Goal: Task Accomplishment & Management: Manage account settings

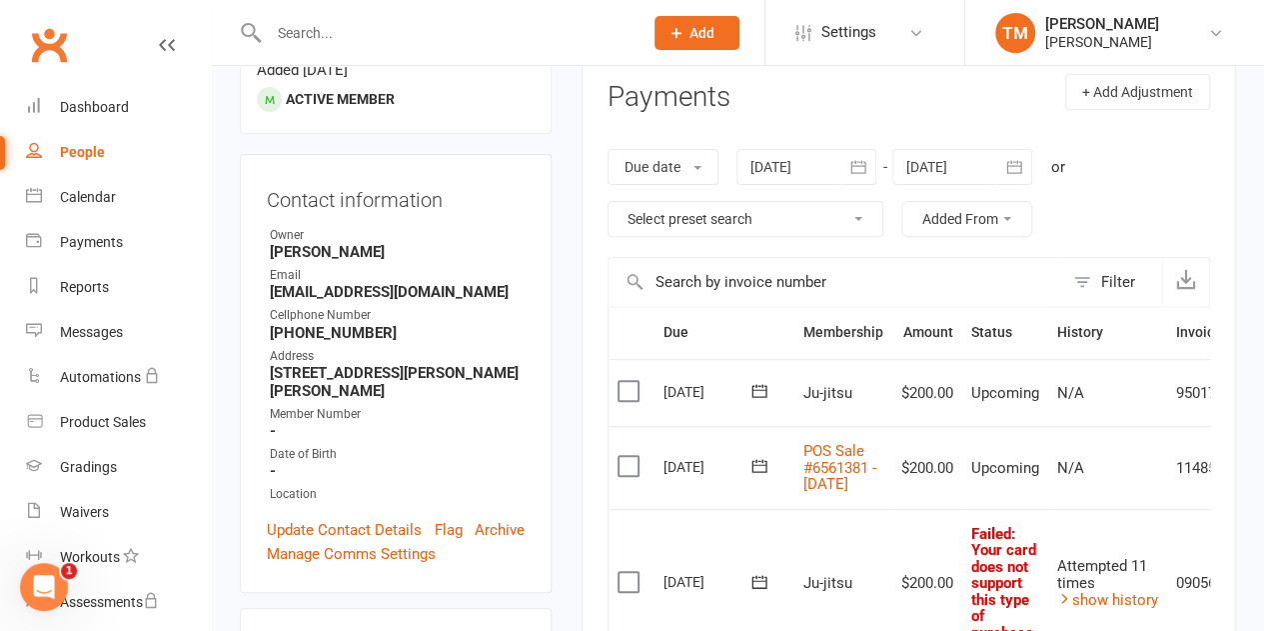
click at [47, 49] on link "Clubworx" at bounding box center [49, 45] width 50 height 50
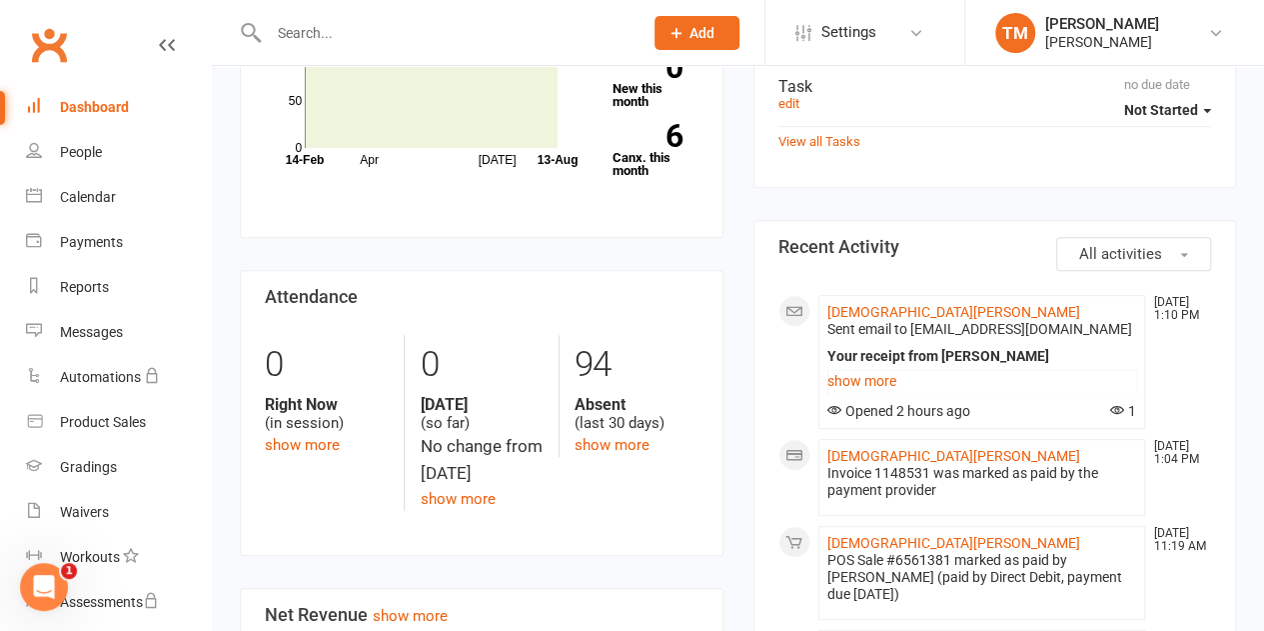
scroll to position [361, 0]
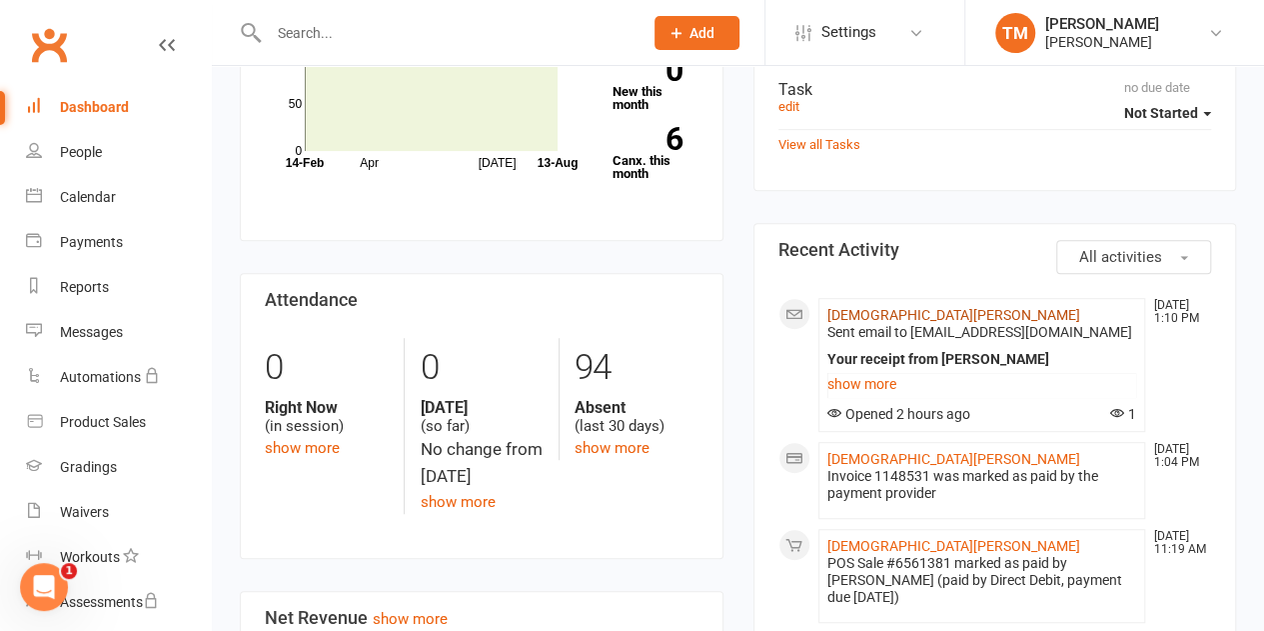
click at [869, 315] on link "[DEMOGRAPHIC_DATA][PERSON_NAME]" at bounding box center [953, 315] width 253 height 16
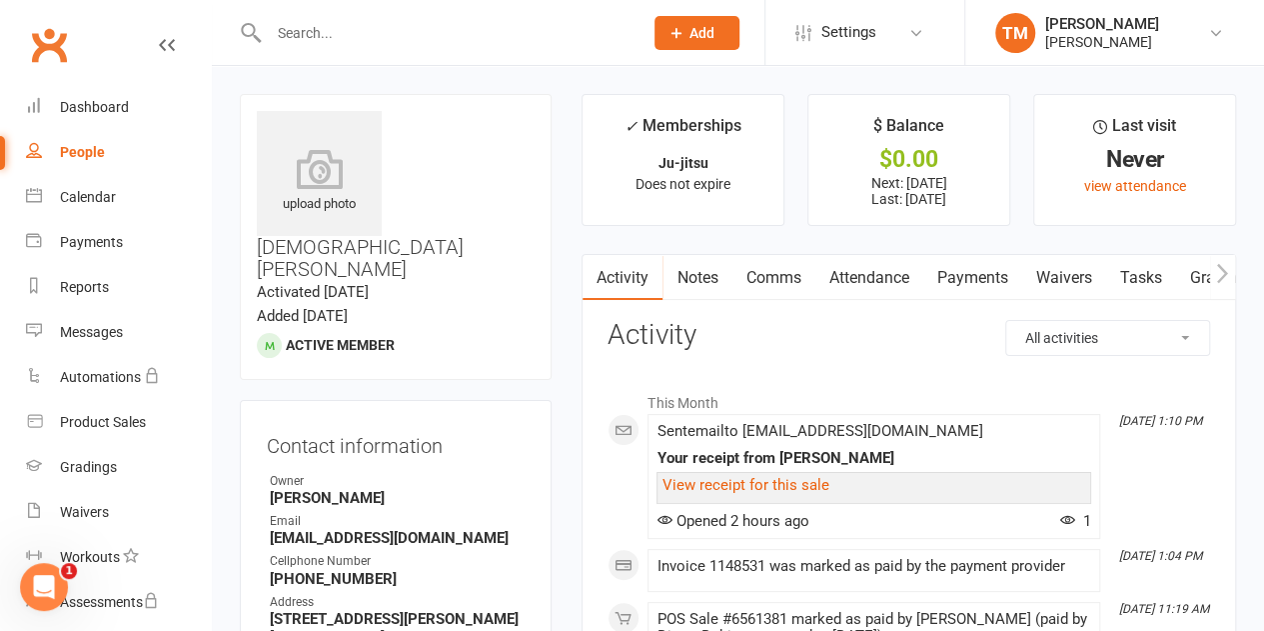
click at [971, 279] on link "Payments" at bounding box center [971, 278] width 99 height 46
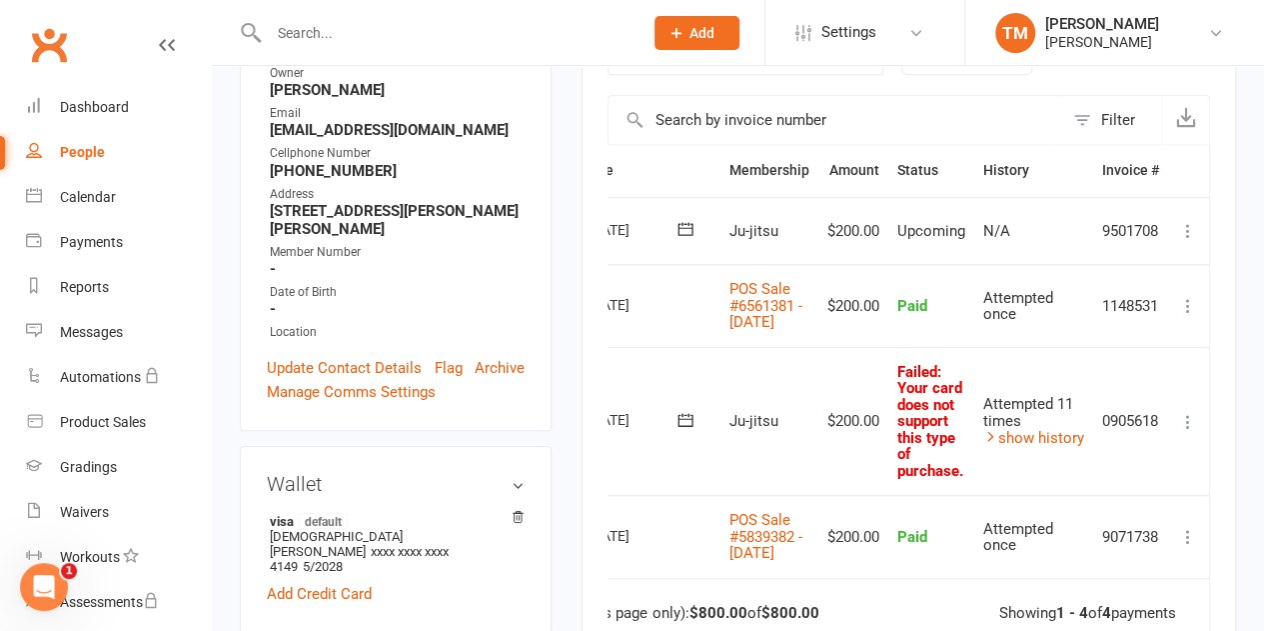
scroll to position [0, 78]
click at [1184, 431] on icon at bounding box center [1188, 422] width 20 height 20
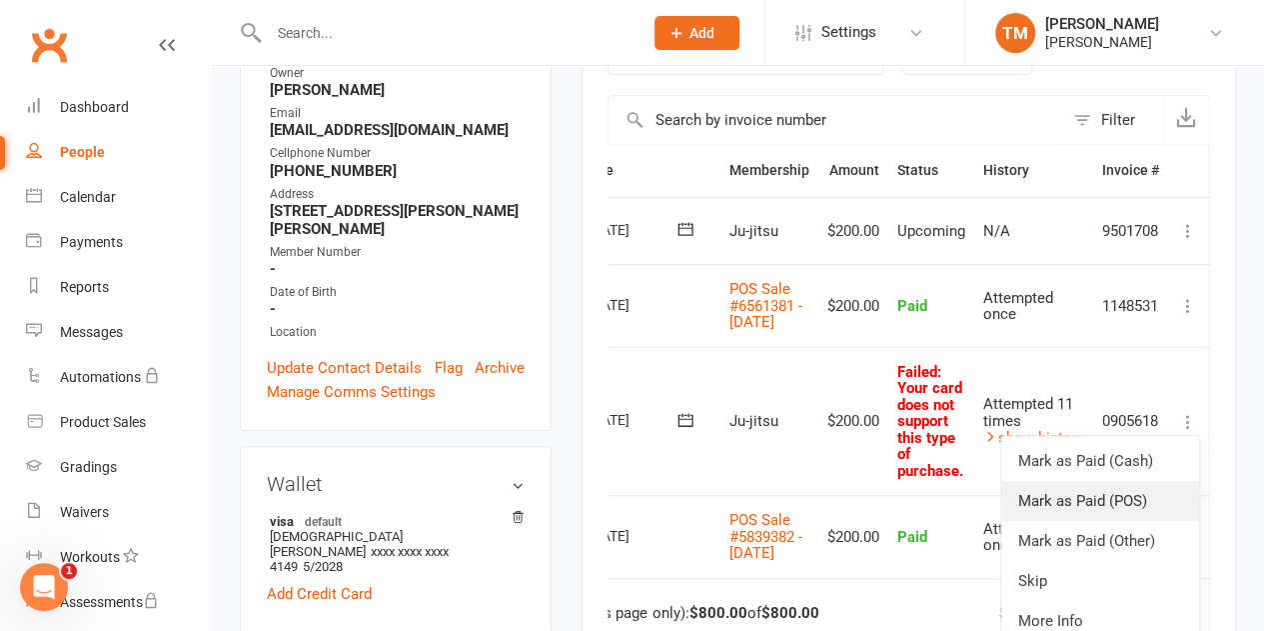
click at [1105, 507] on link "Mark as Paid (POS)" at bounding box center [1100, 501] width 198 height 40
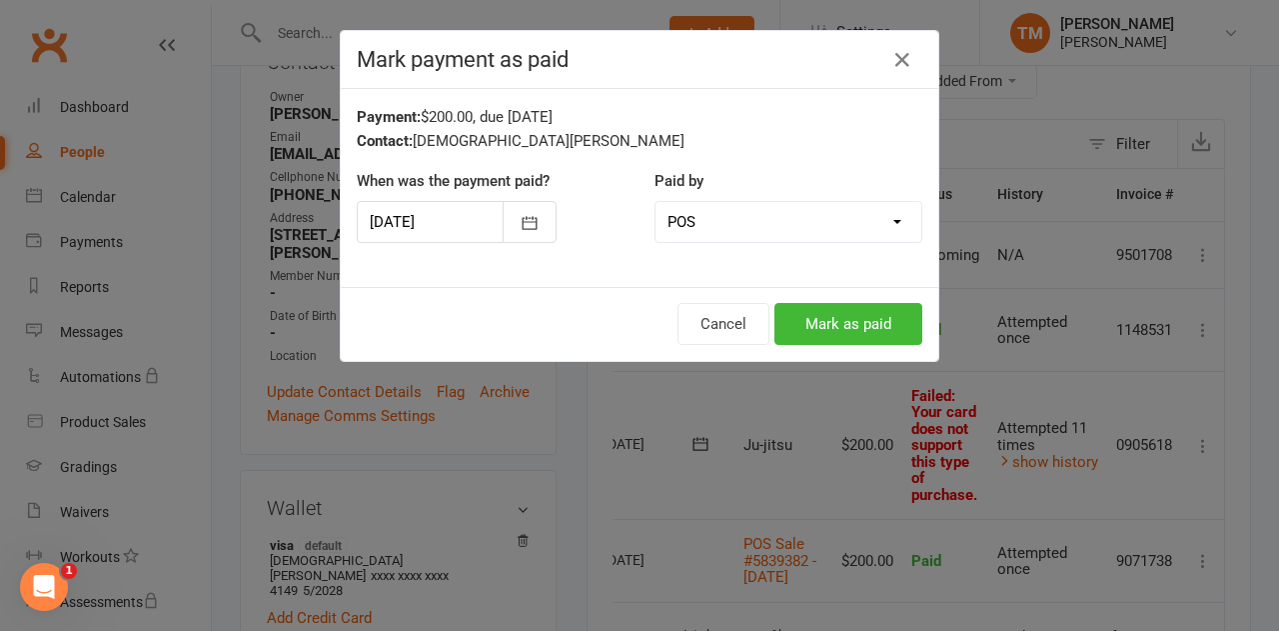
scroll to position [0, 68]
click at [824, 321] on button "Mark as paid" at bounding box center [848, 324] width 148 height 42
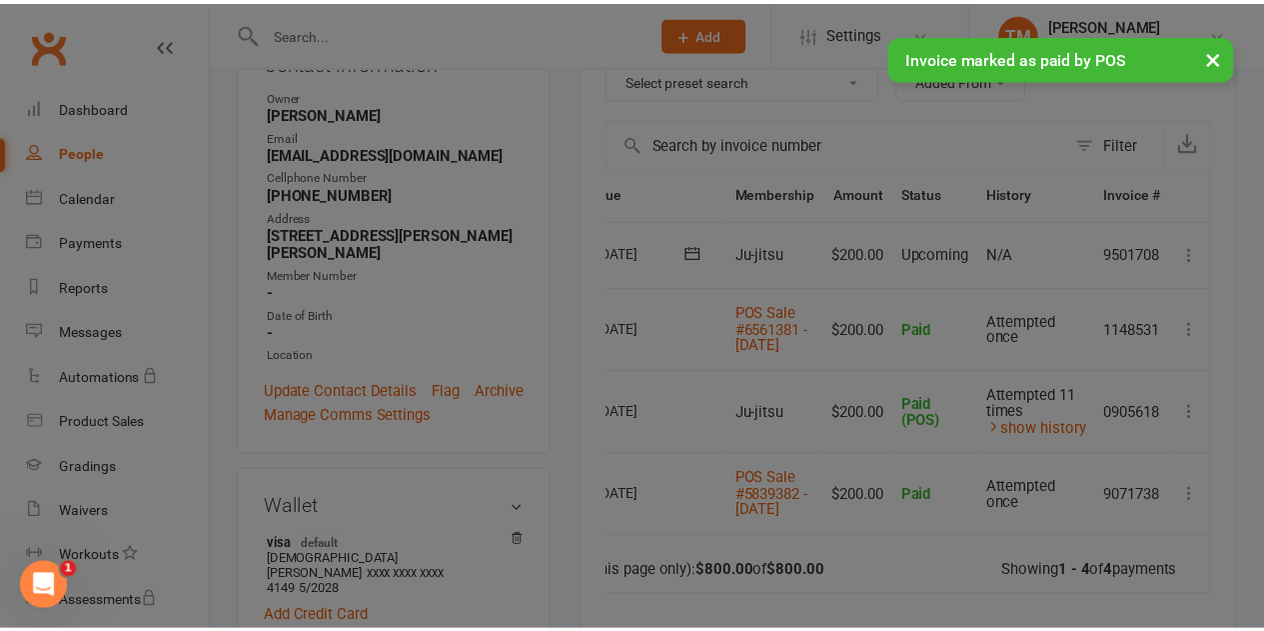
scroll to position [408, 0]
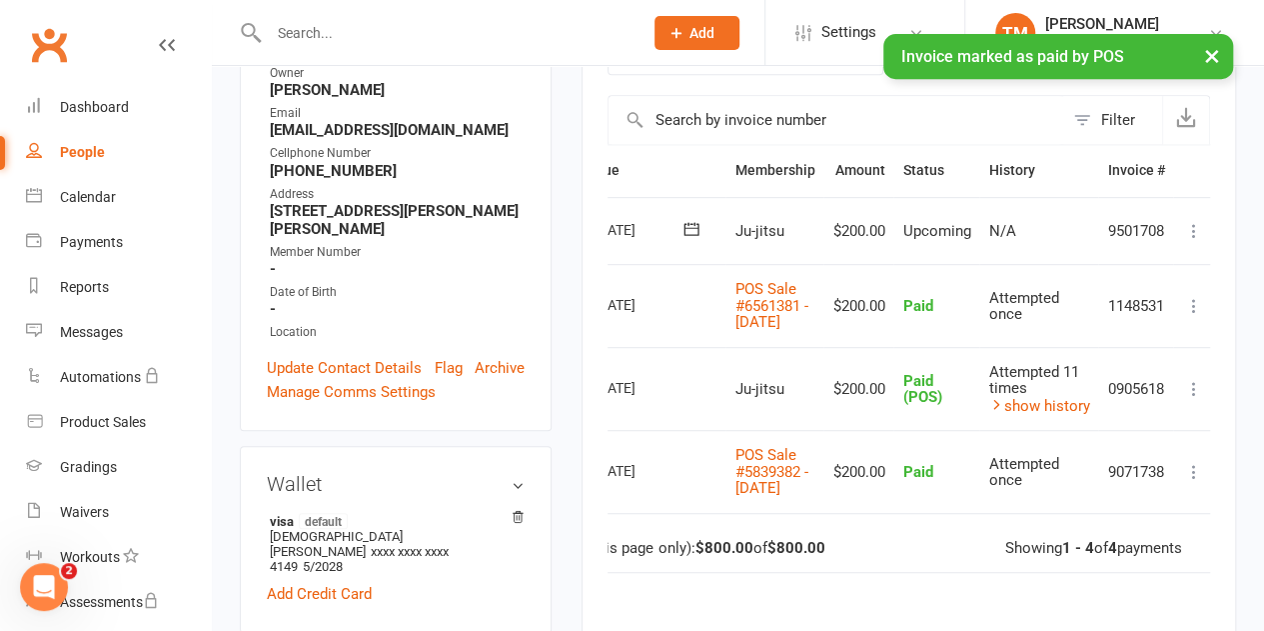
click at [49, 34] on div "× Invoice marked as paid by POS" at bounding box center [619, 34] width 1238 height 0
